Goal: Check status: Check status

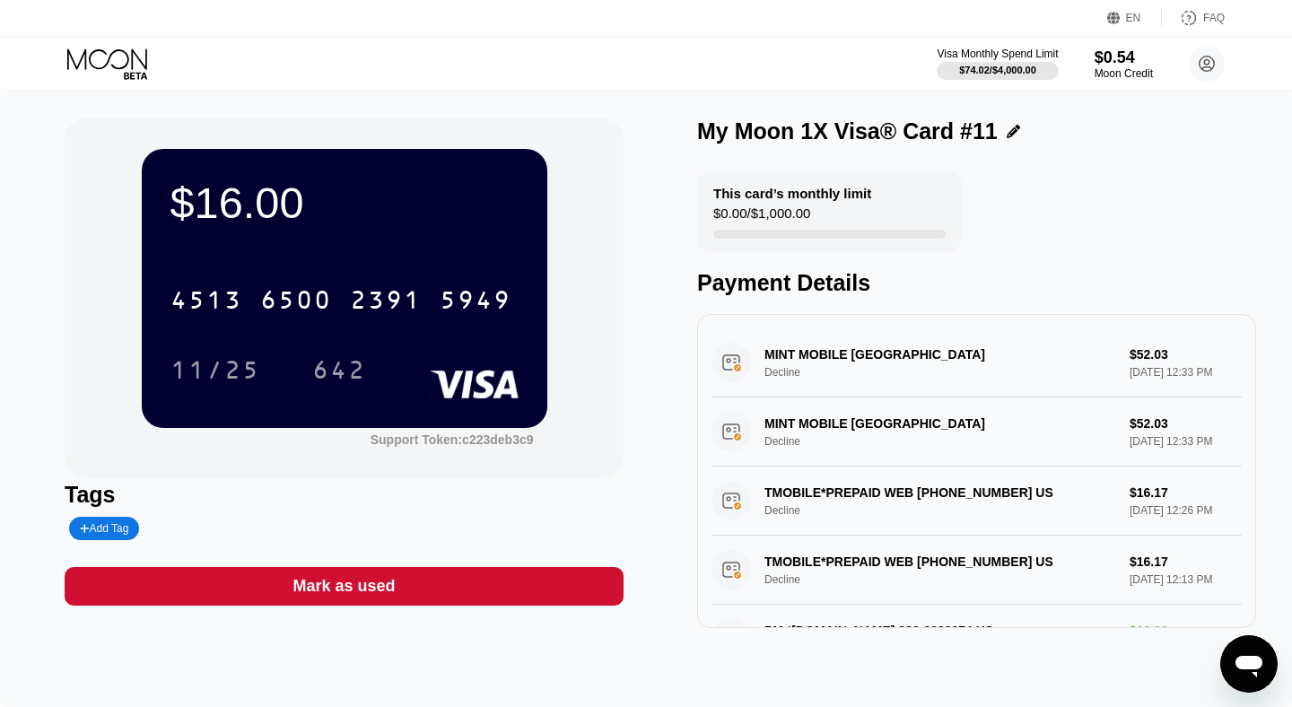
scroll to position [303, 0]
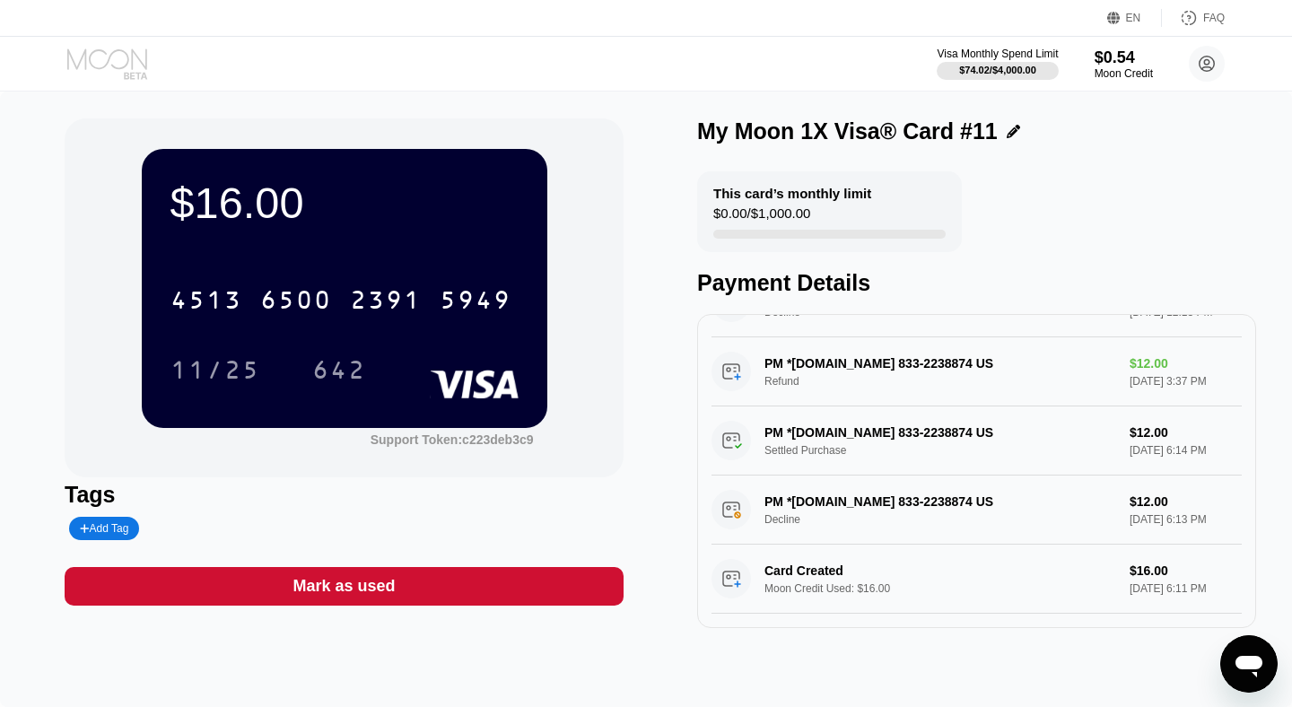
click at [142, 74] on icon at bounding box center [108, 63] width 83 height 31
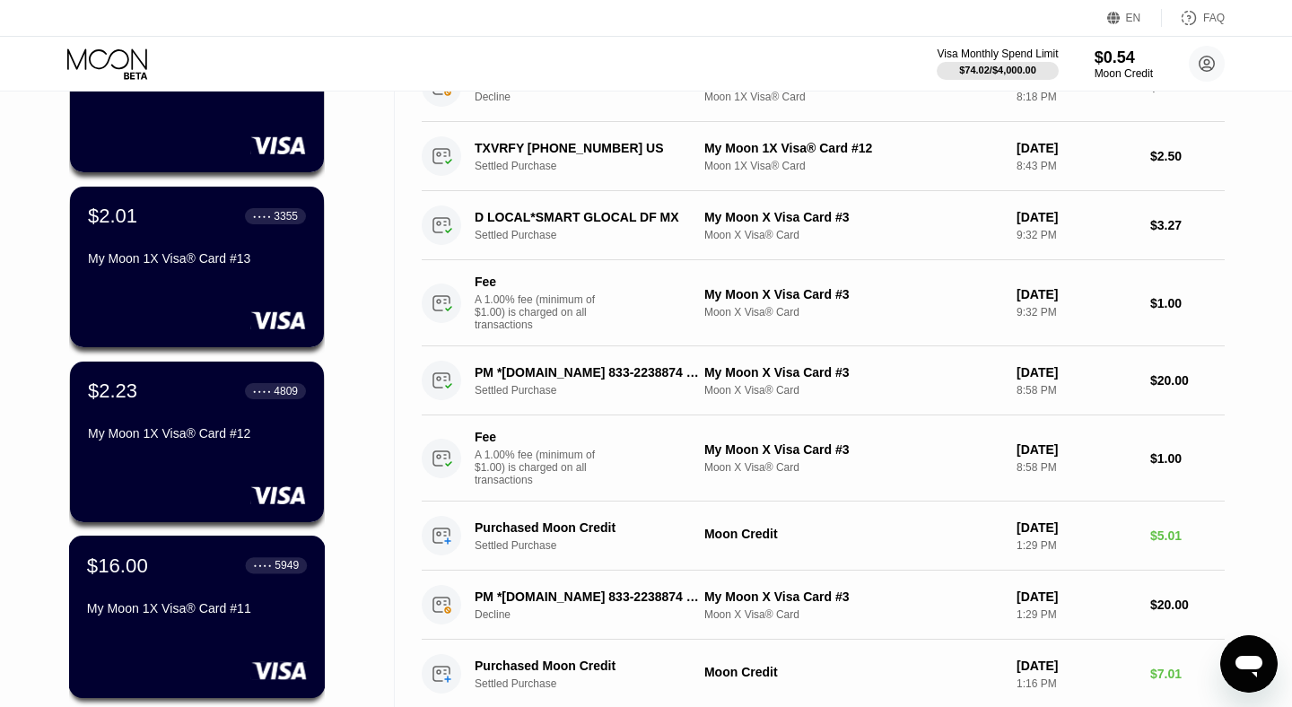
scroll to position [197, 0]
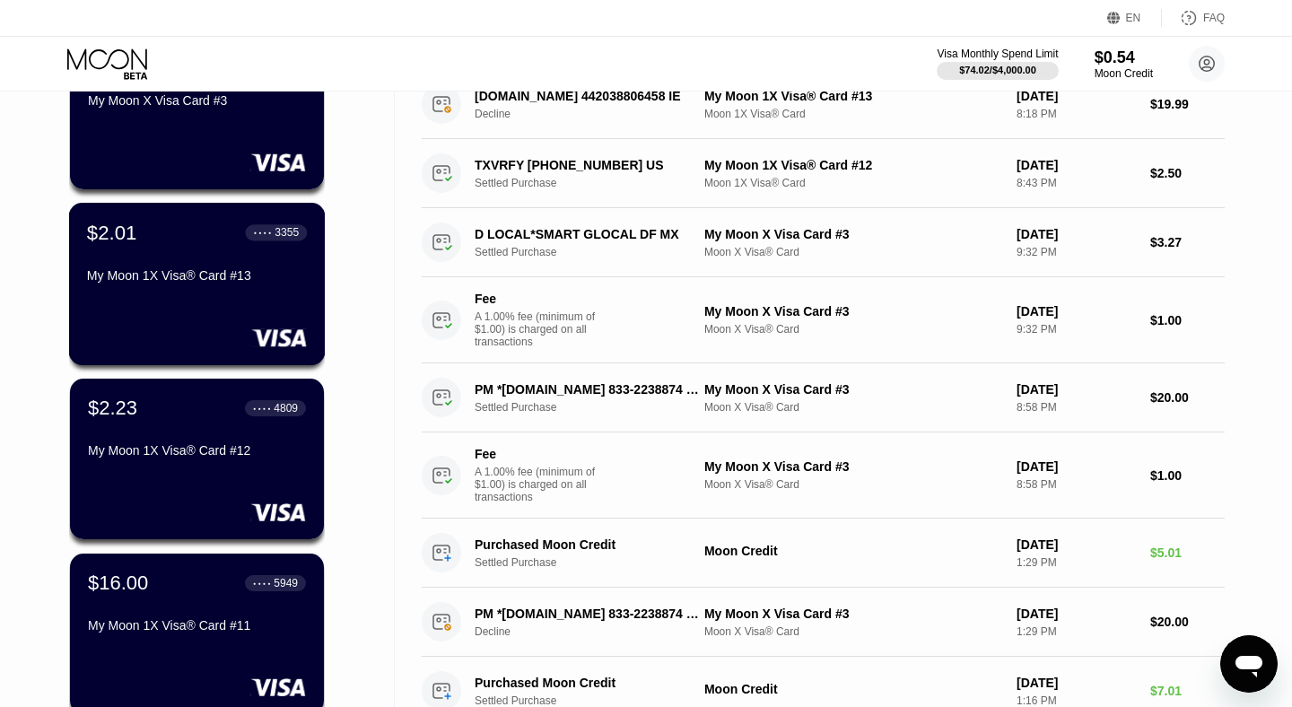
click at [202, 270] on div "My Moon 1X Visa® Card #13" at bounding box center [197, 275] width 220 height 14
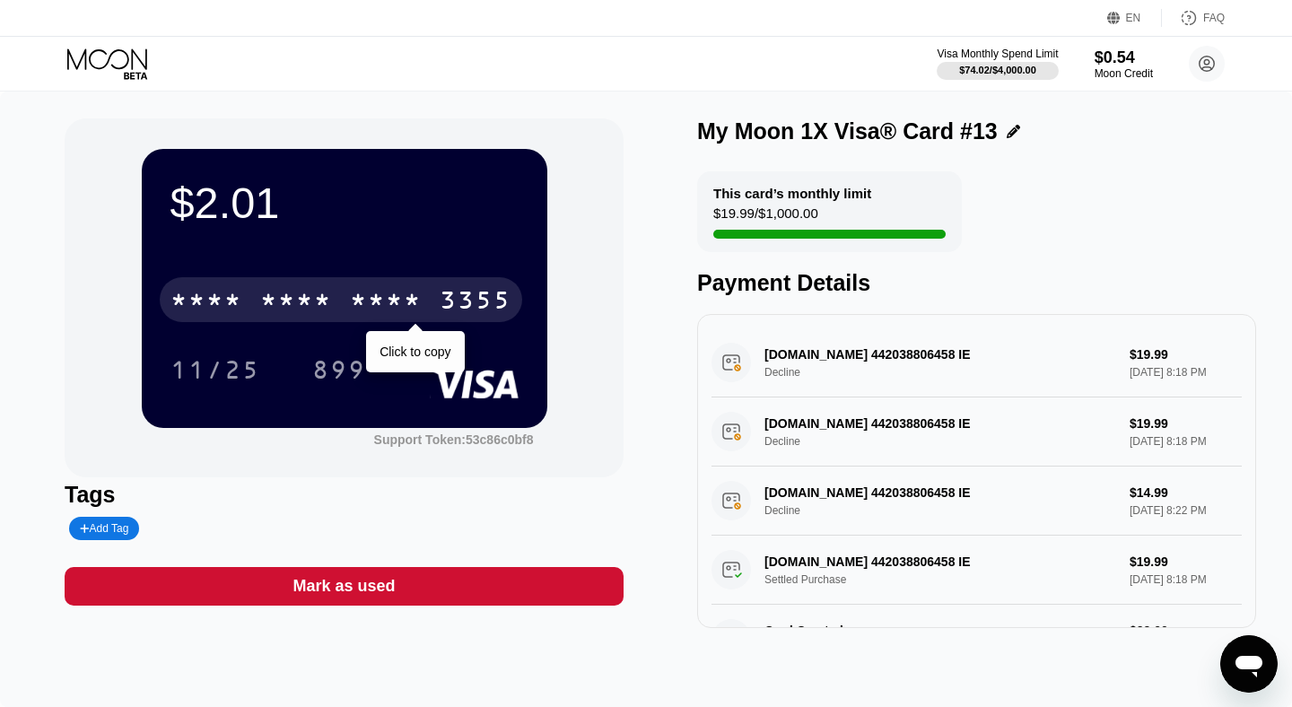
click at [280, 305] on div "* * * *" at bounding box center [296, 302] width 72 height 29
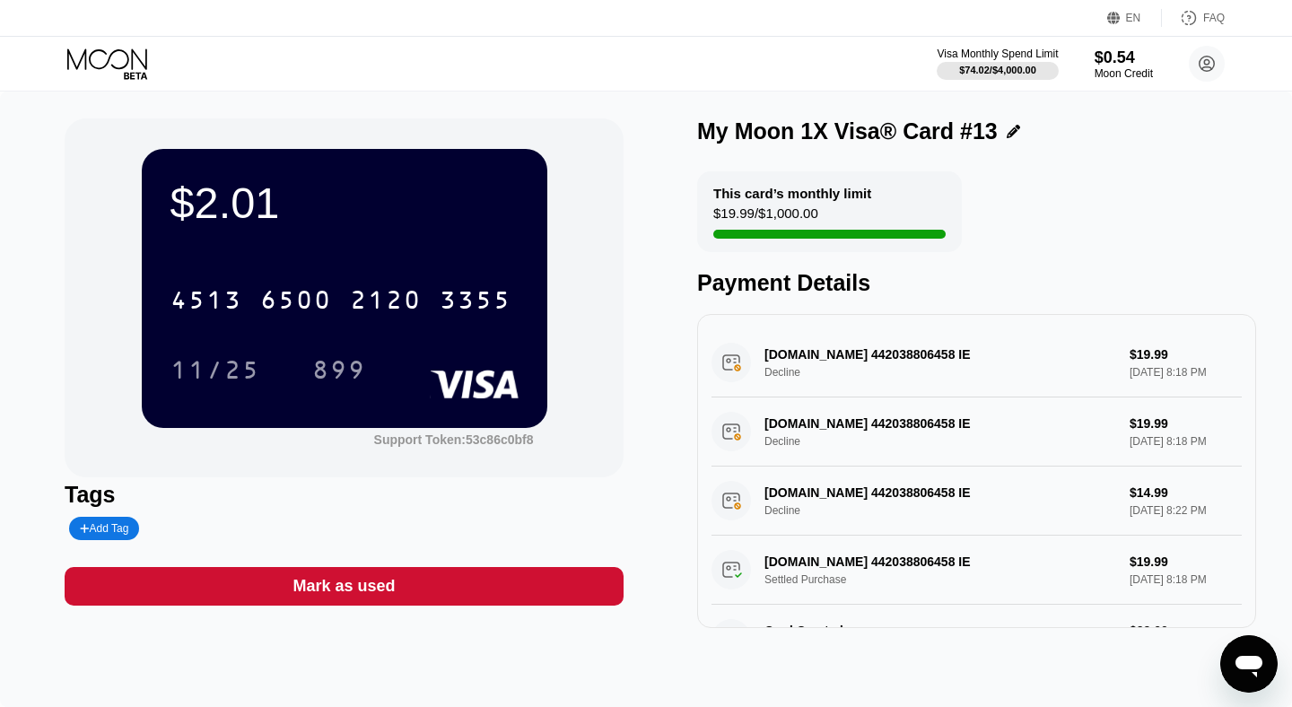
click at [109, 57] on icon at bounding box center [108, 63] width 83 height 31
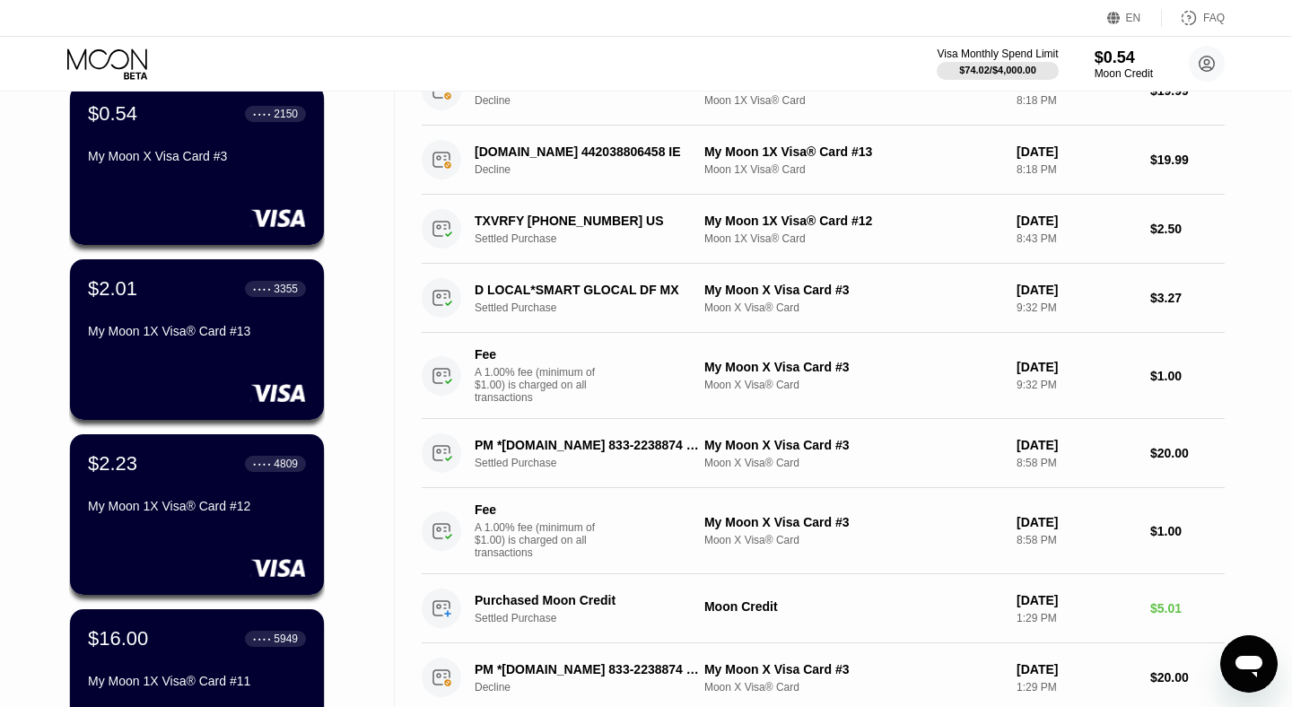
scroll to position [148, 0]
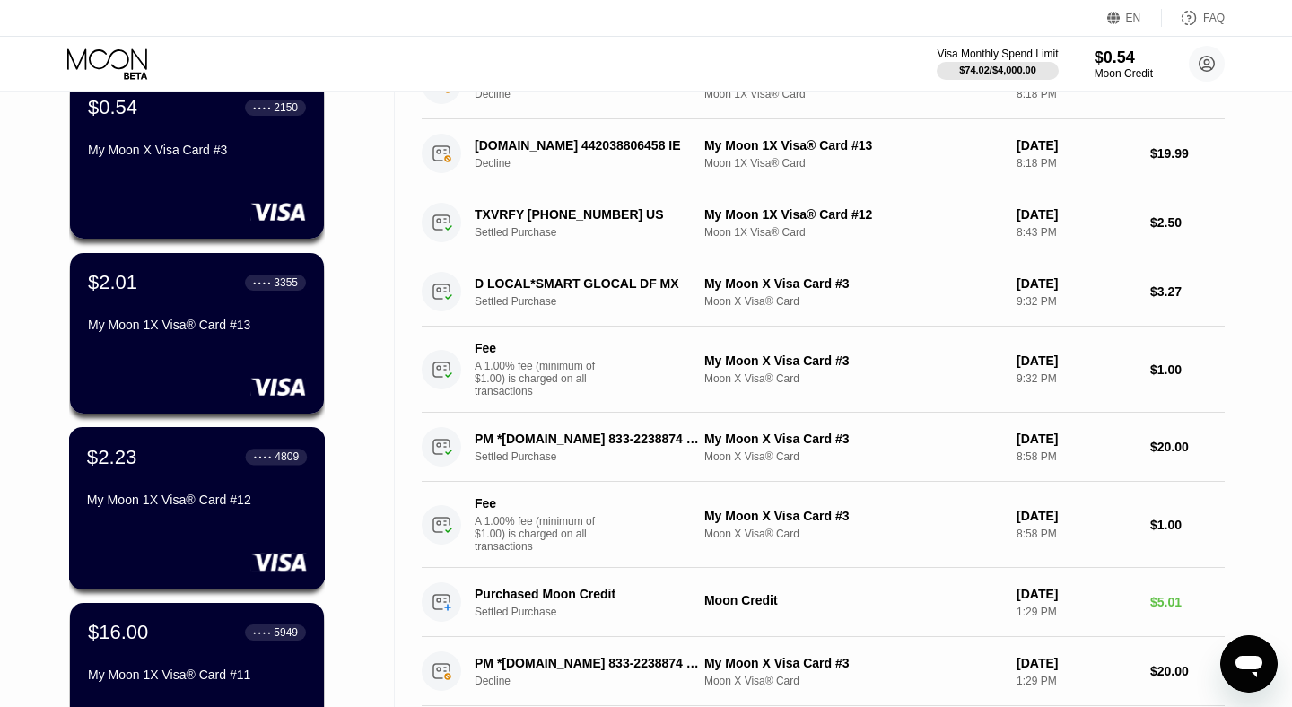
click at [182, 467] on div "$2.23 ● ● ● ● 4809" at bounding box center [197, 456] width 220 height 23
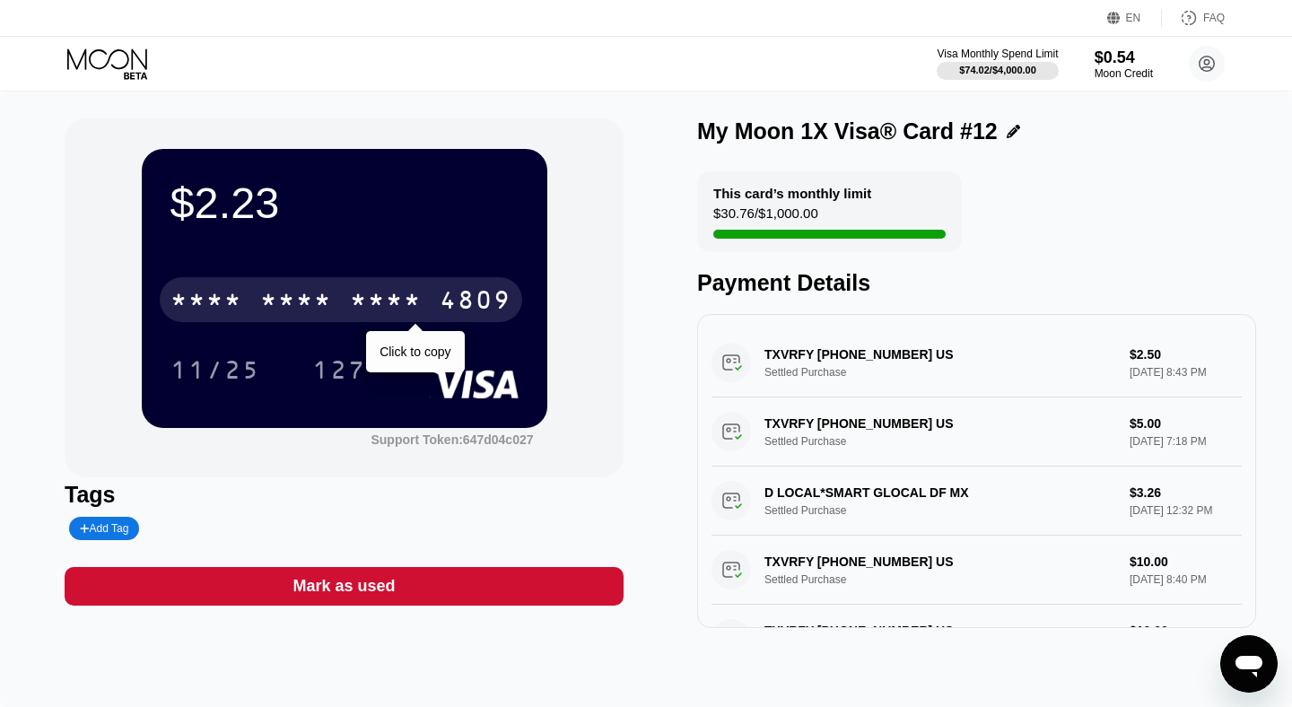
click at [327, 295] on div "* * * *" at bounding box center [296, 302] width 72 height 29
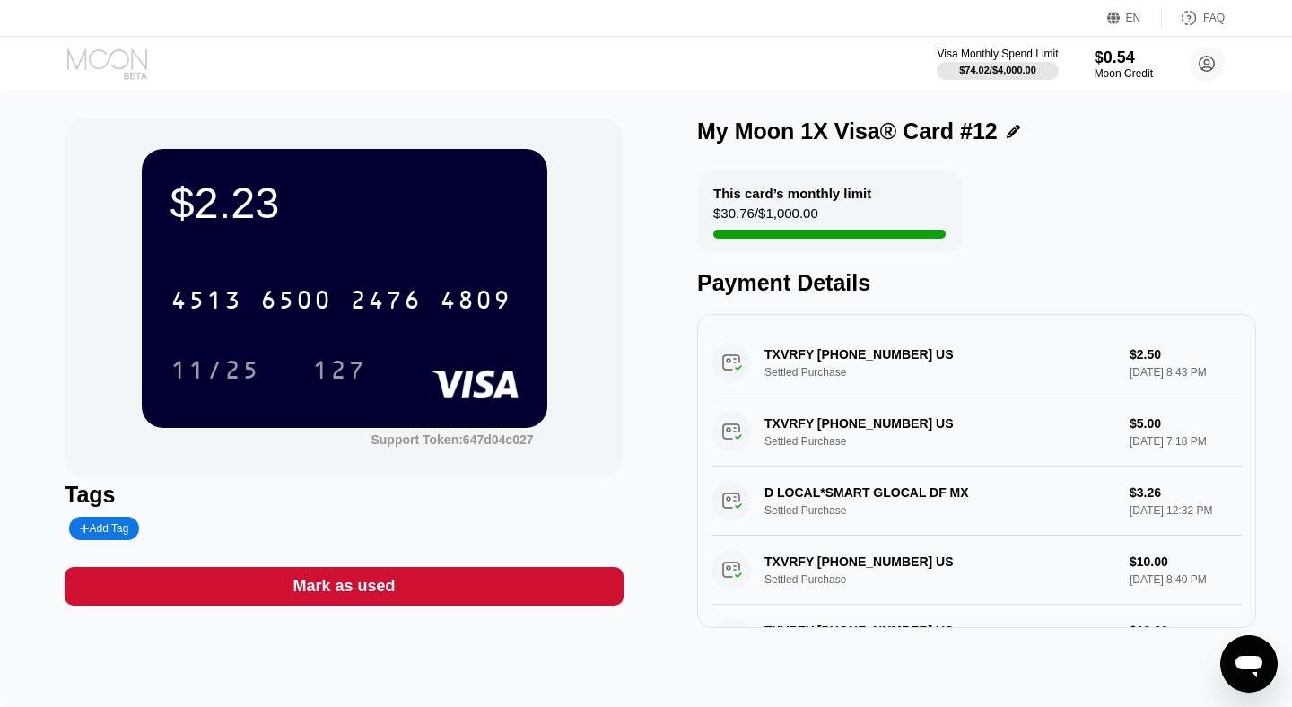
click at [89, 53] on icon at bounding box center [108, 63] width 83 height 31
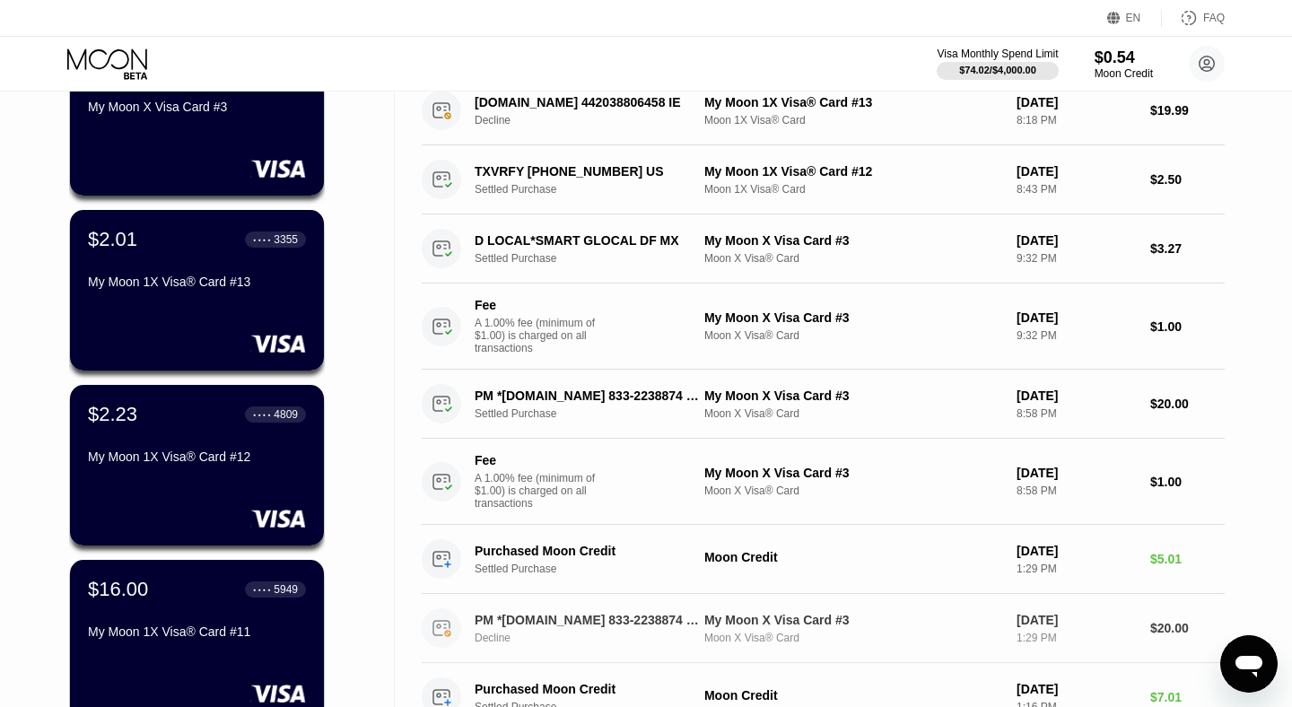
scroll to position [100, 0]
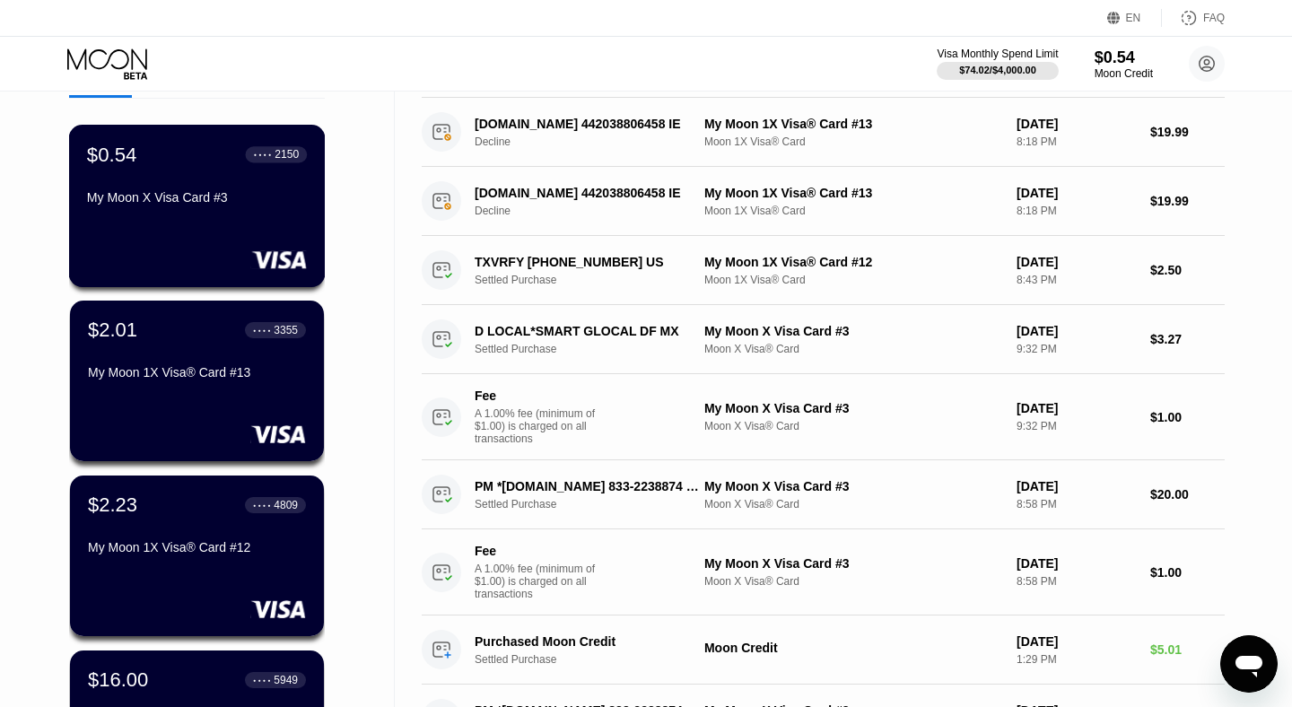
click at [200, 224] on div "$0.54 ● ● ● ● 2150 My Moon X Visa Card #3" at bounding box center [197, 206] width 257 height 162
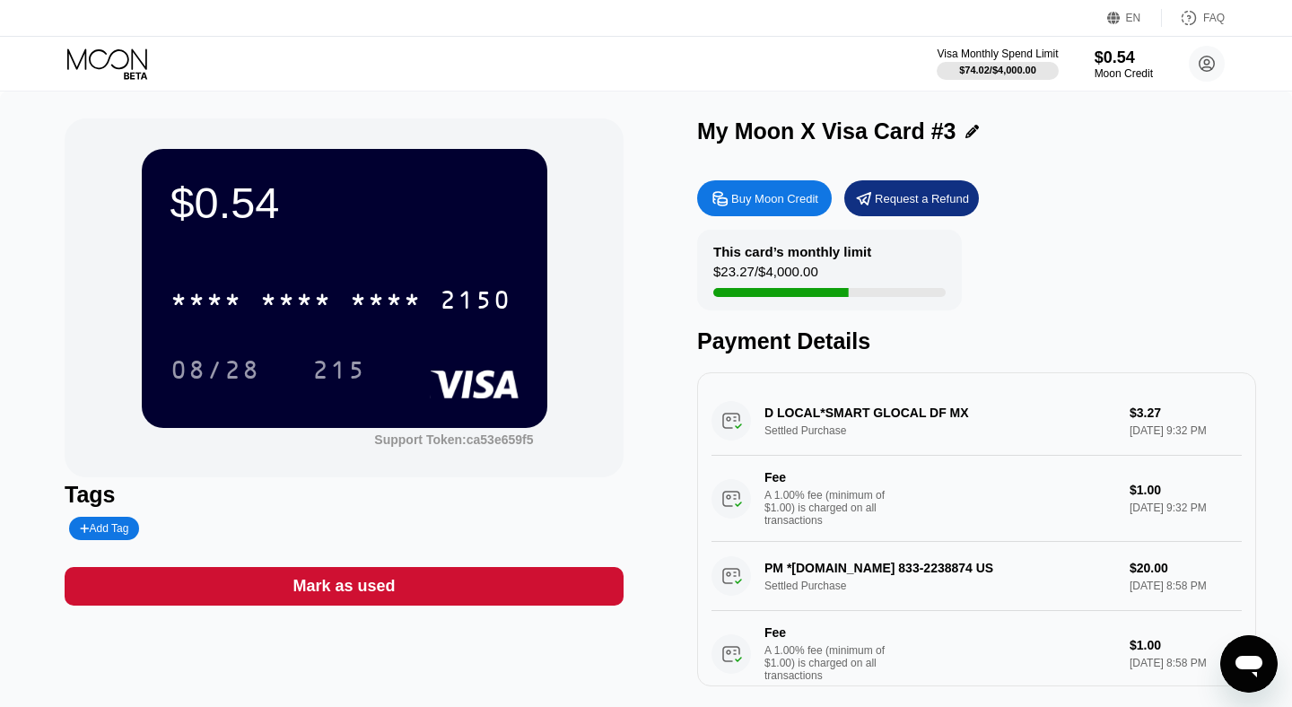
click at [319, 276] on div "* * * * * * * * * * * * 2150" at bounding box center [344, 294] width 348 height 61
click at [343, 294] on div "* * * * * * * * * * * * 2150" at bounding box center [341, 299] width 363 height 45
